Goal: Find contact information: Find contact information

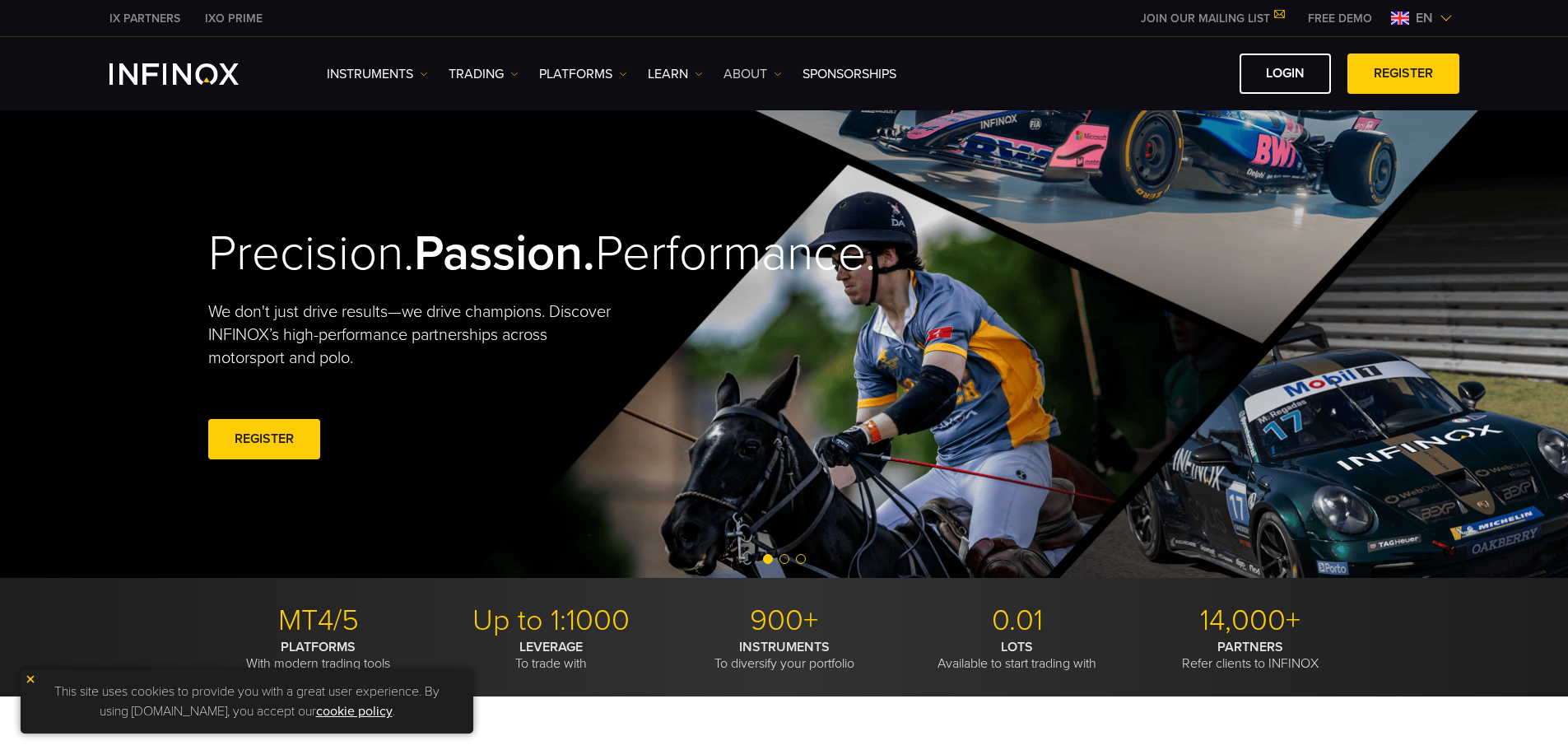
drag, startPoint x: 0, startPoint y: 0, endPoint x: 754, endPoint y: 72, distance: 757.4
click at [754, 72] on link "ABOUT" at bounding box center [752, 74] width 58 height 20
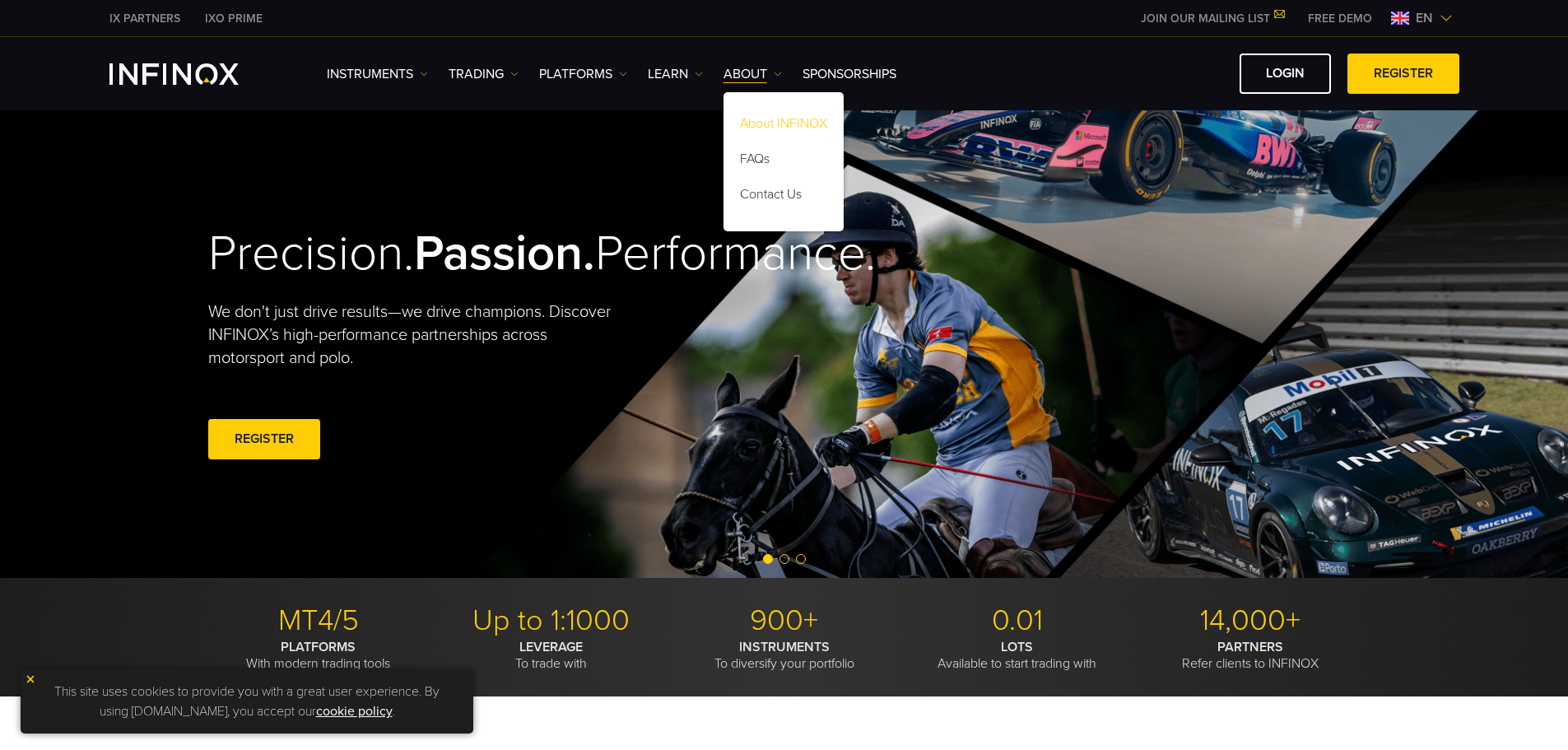
click at [772, 122] on link "About INFINOX" at bounding box center [784, 127] width 120 height 35
click at [771, 200] on link "Contact Us" at bounding box center [784, 198] width 120 height 35
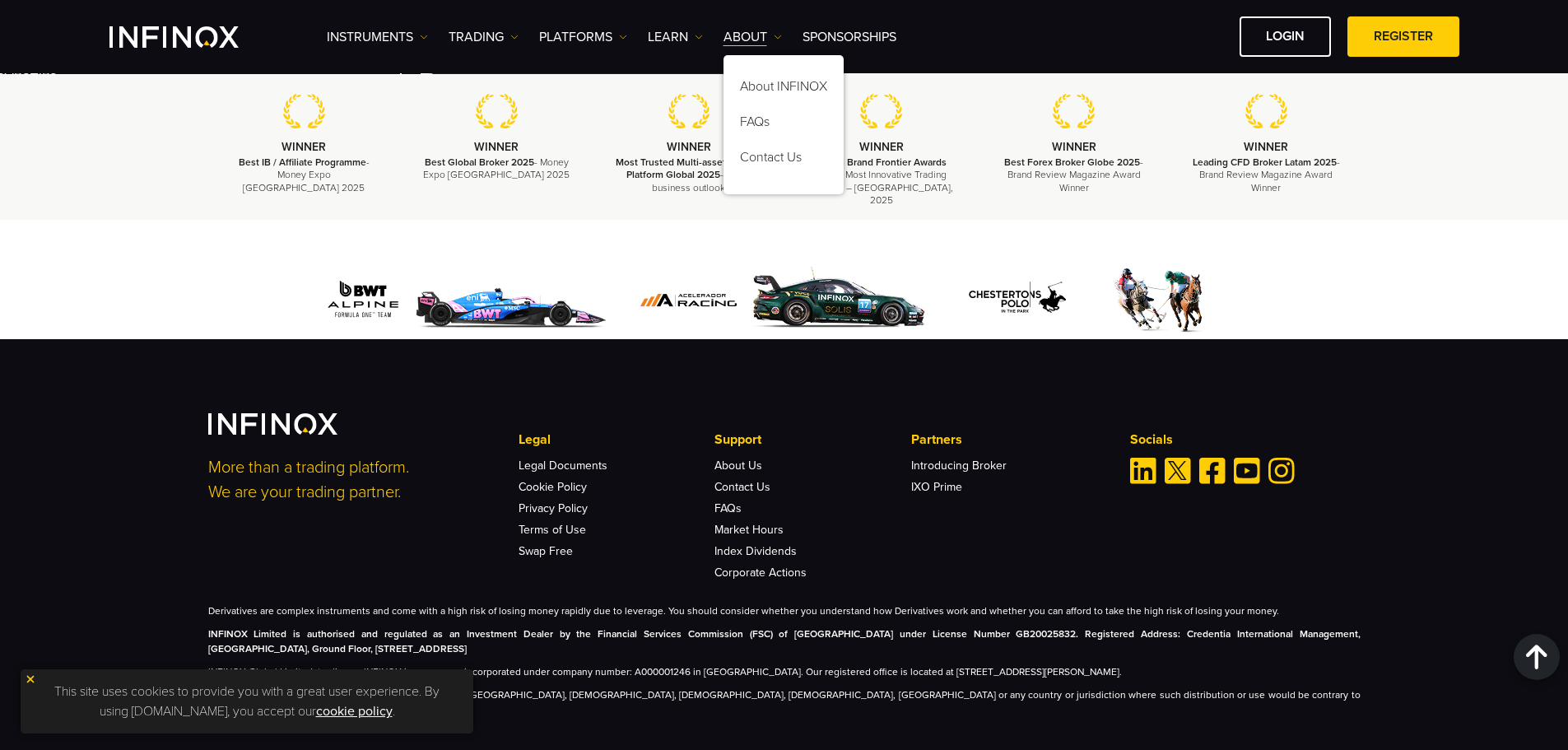
scroll to position [5027, 0]
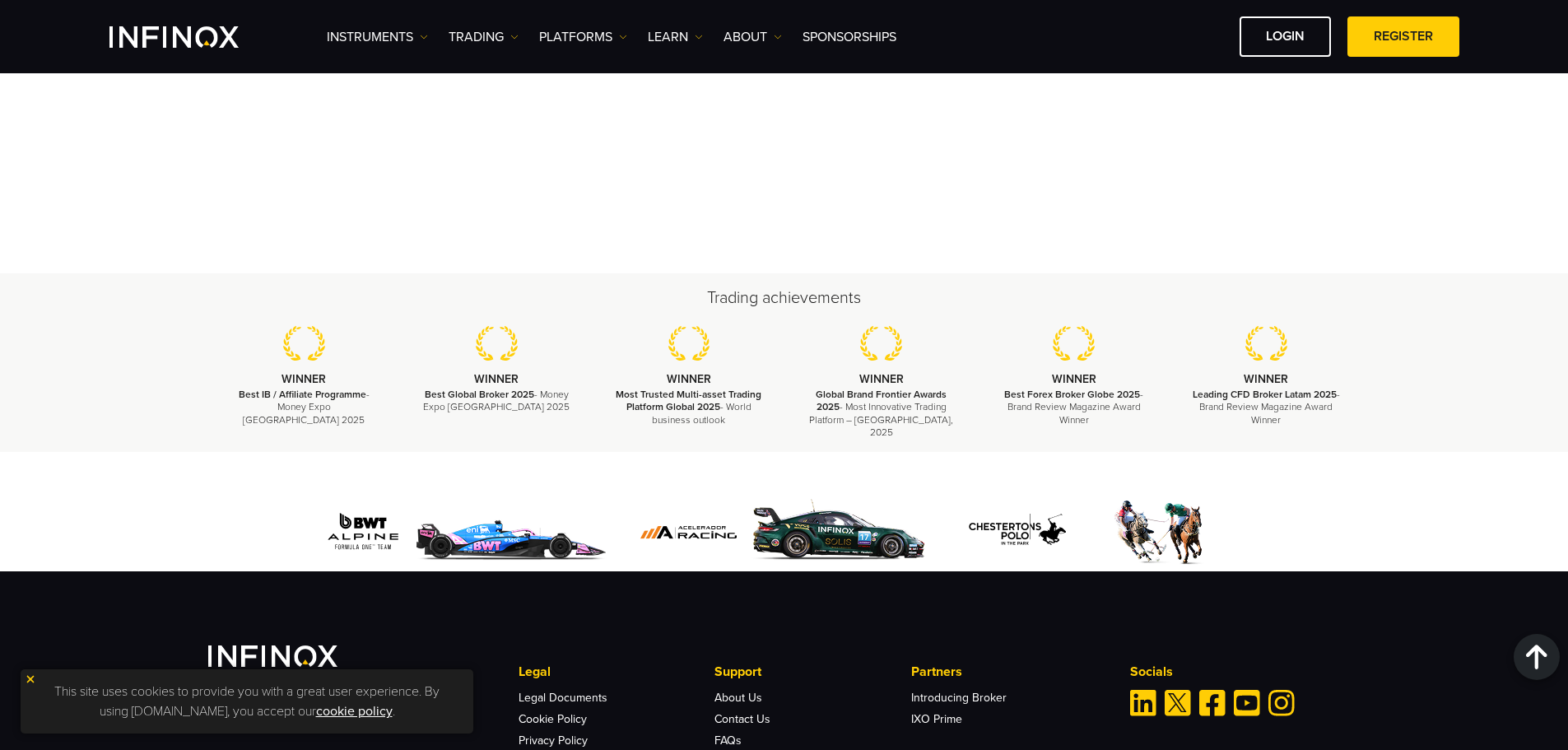
scroll to position [5961, 0]
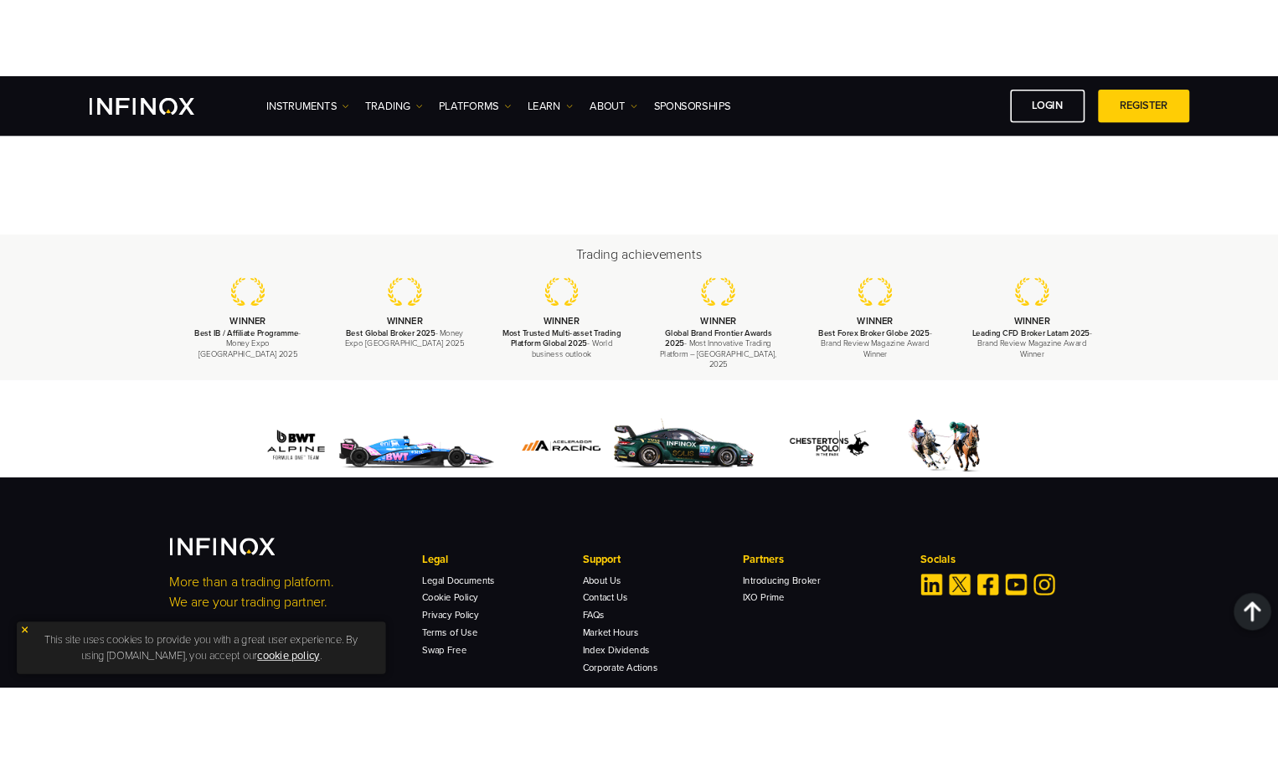
scroll to position [0, 0]
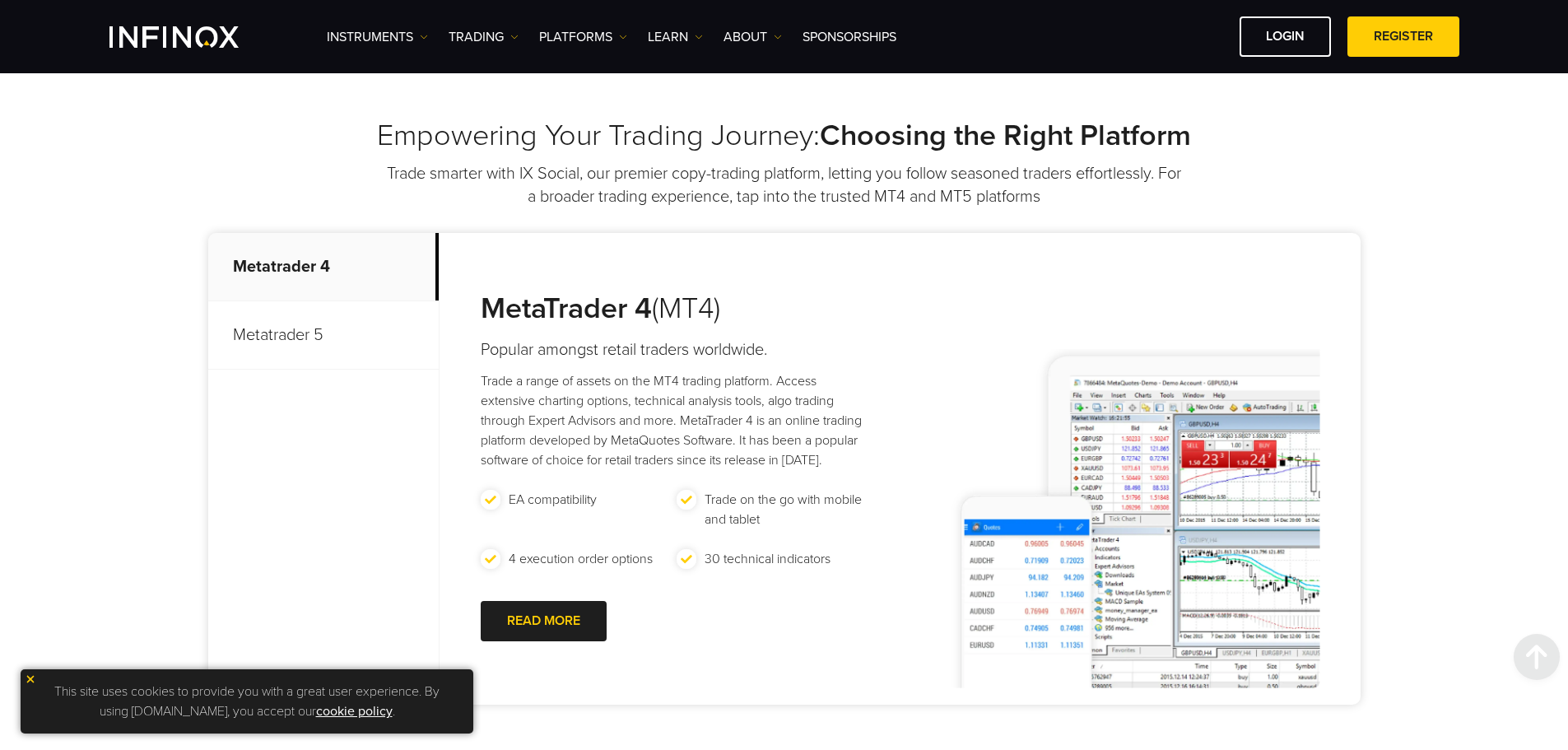
scroll to position [1097, 0]
